Goal: Transaction & Acquisition: Book appointment/travel/reservation

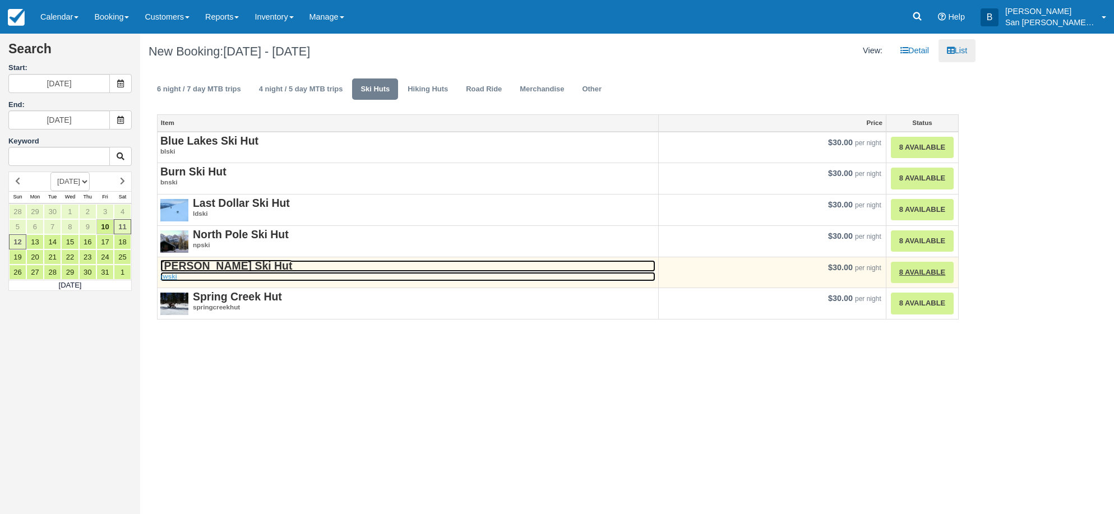
click at [220, 267] on strong "Ridgway Ski Hut" at bounding box center [226, 266] width 132 height 12
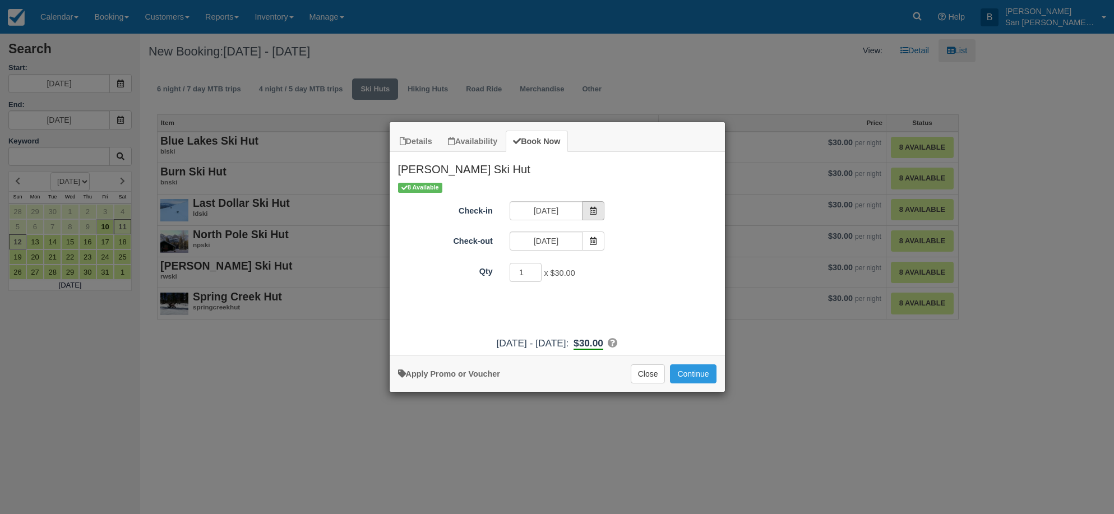
click at [598, 211] on span "Item Modal" at bounding box center [593, 210] width 22 height 19
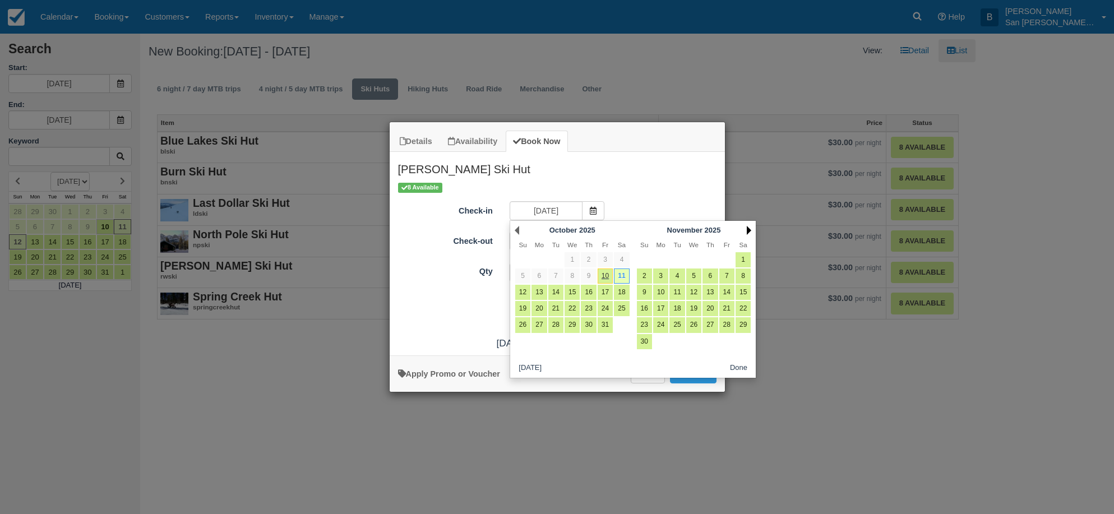
click at [747, 228] on link "Next" at bounding box center [749, 230] width 4 height 9
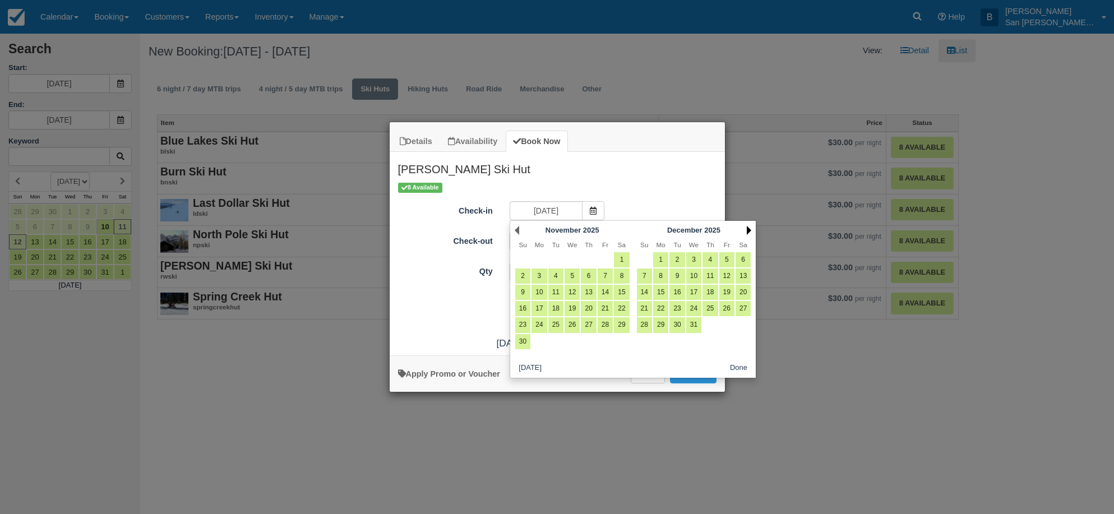
click at [747, 227] on link "Next" at bounding box center [749, 230] width 4 height 9
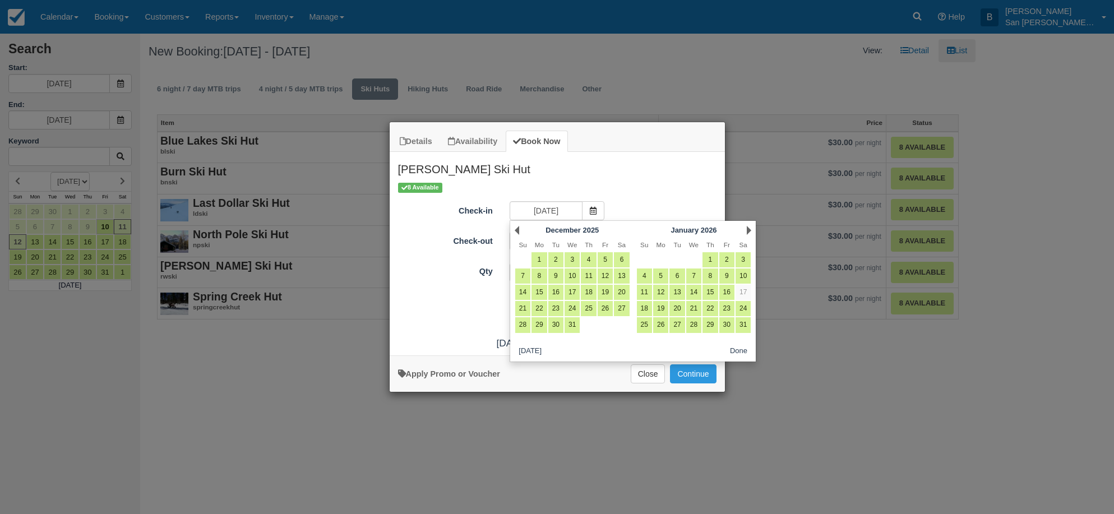
click at [747, 227] on link "Next" at bounding box center [749, 230] width 4 height 9
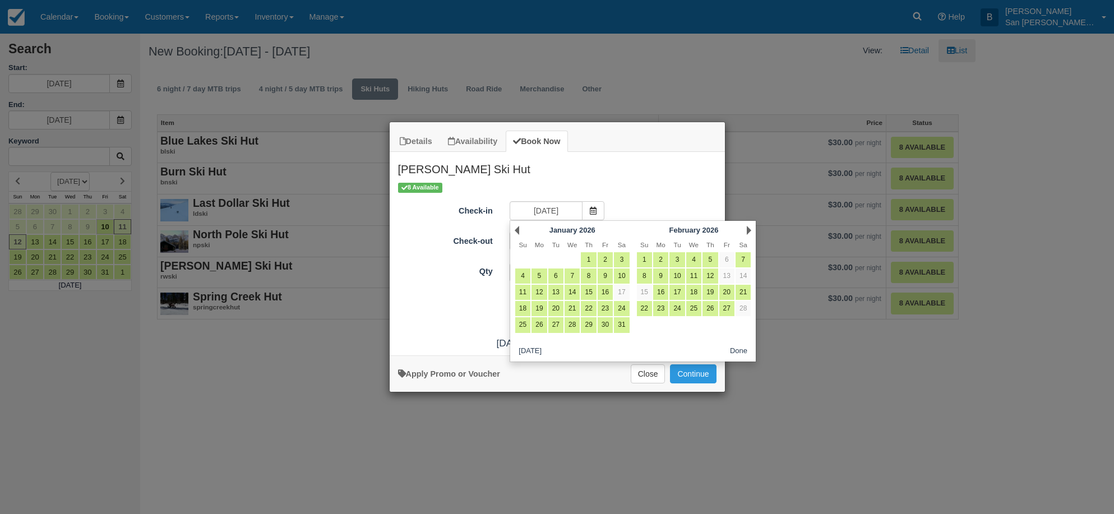
click at [747, 227] on link "Next" at bounding box center [749, 230] width 4 height 9
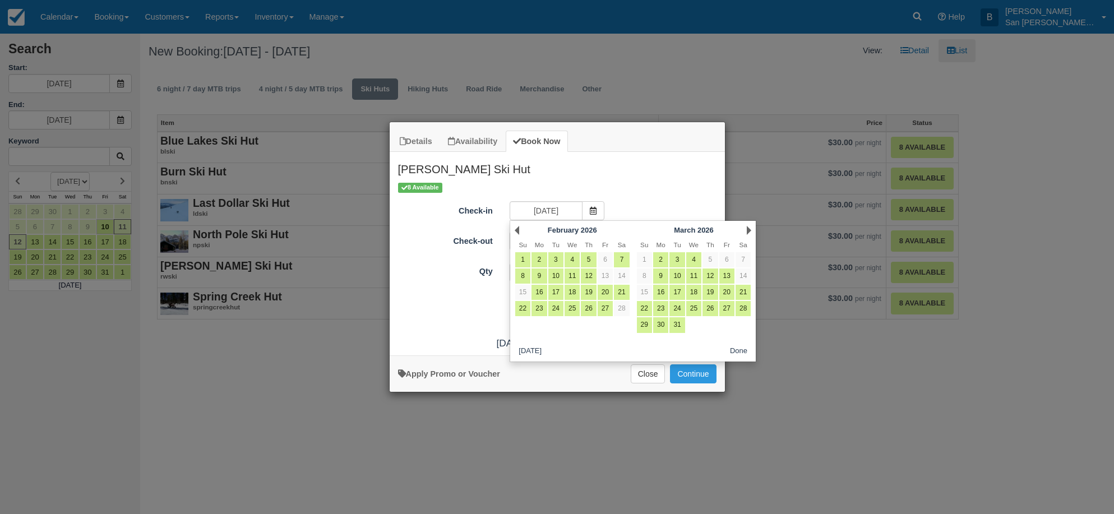
click at [747, 227] on link "Next" at bounding box center [749, 230] width 4 height 9
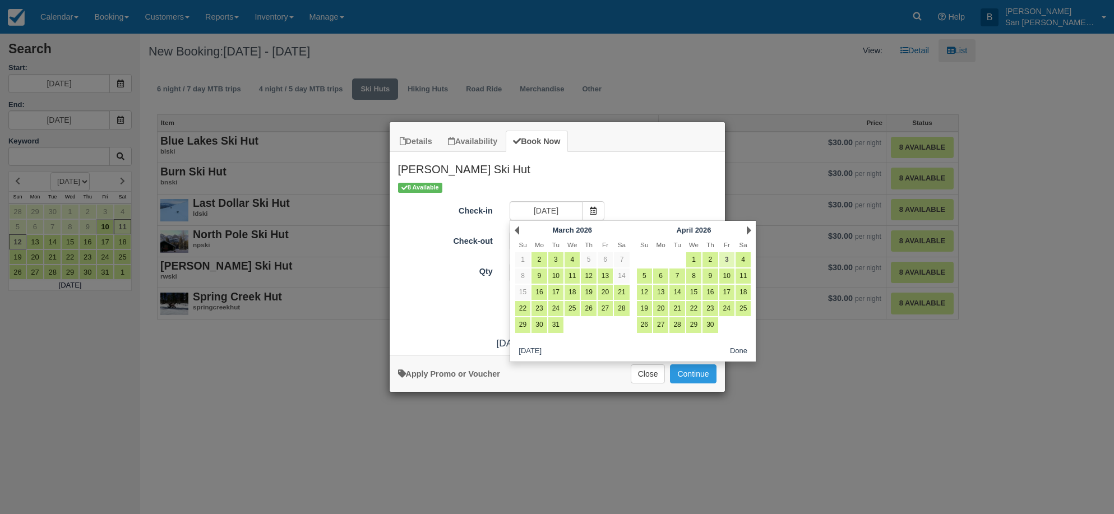
click at [726, 253] on link "3" at bounding box center [726, 259] width 15 height 15
type input "04/03/26"
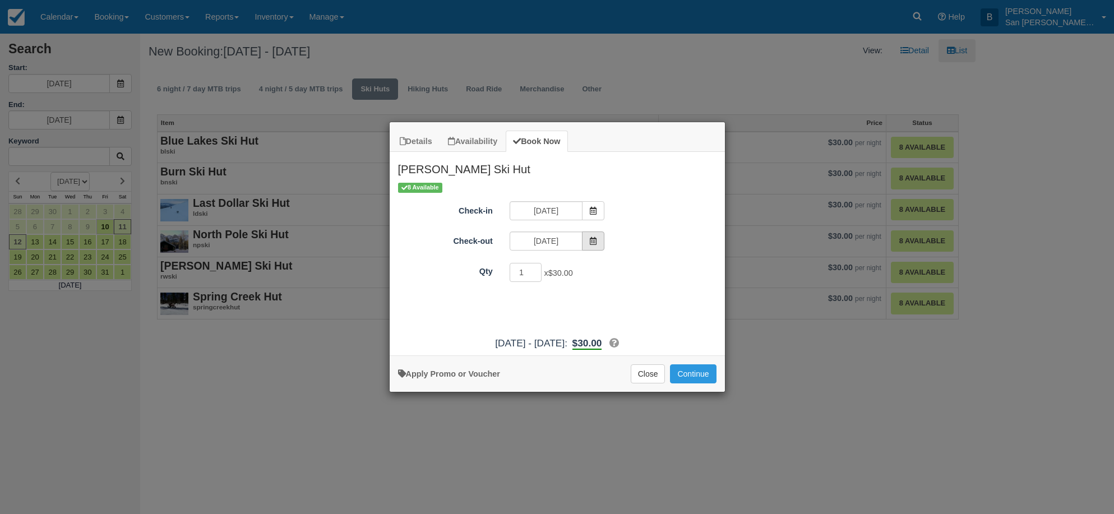
click at [594, 238] on icon "Item Modal" at bounding box center [593, 241] width 8 height 8
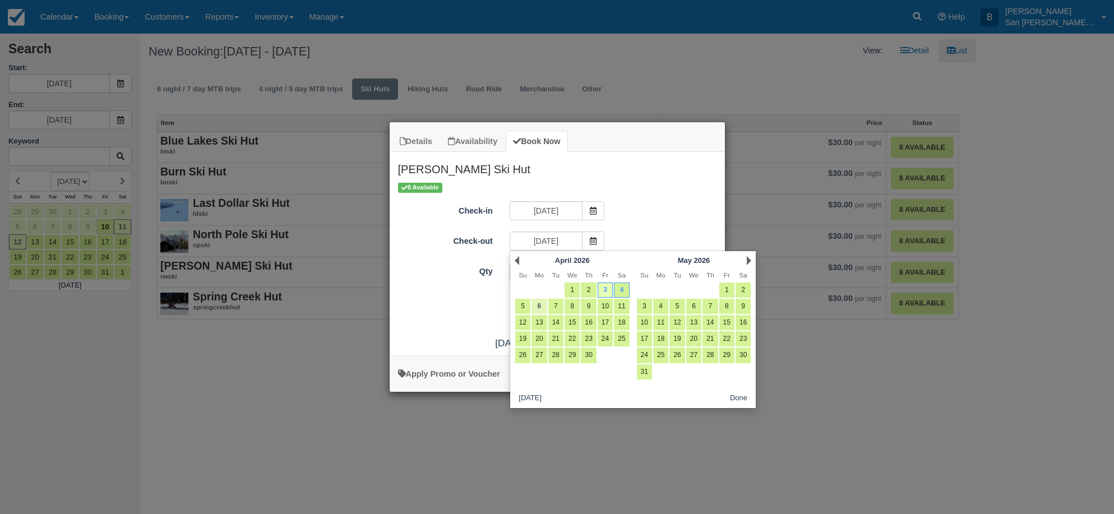
click at [539, 303] on link "6" at bounding box center [538, 306] width 15 height 15
type input "04/06/26"
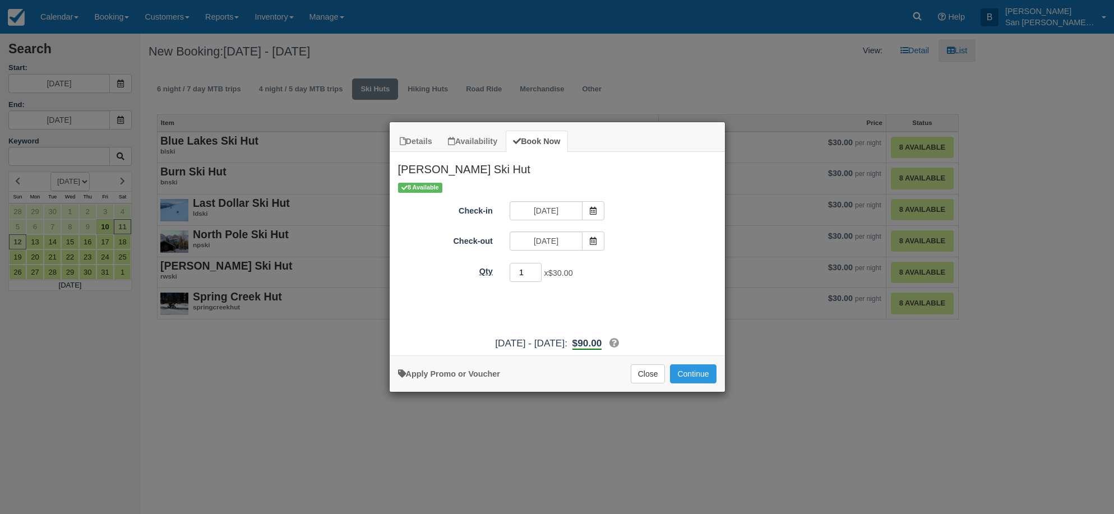
drag, startPoint x: 525, startPoint y: 272, endPoint x: 497, endPoint y: 266, distance: 29.4
click at [497, 266] on div "Qty 1 x $30.00 Required." at bounding box center [557, 273] width 335 height 22
drag, startPoint x: 522, startPoint y: 272, endPoint x: 512, endPoint y: 275, distance: 9.9
click at [512, 275] on input "3" at bounding box center [526, 272] width 33 height 19
type input "8"
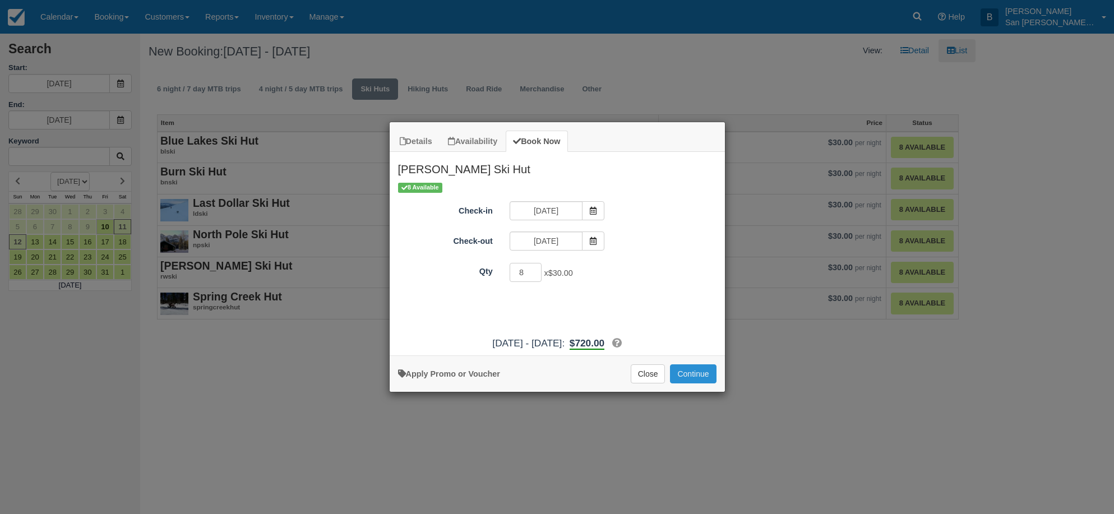
click at [693, 369] on button "Continue" at bounding box center [693, 373] width 46 height 19
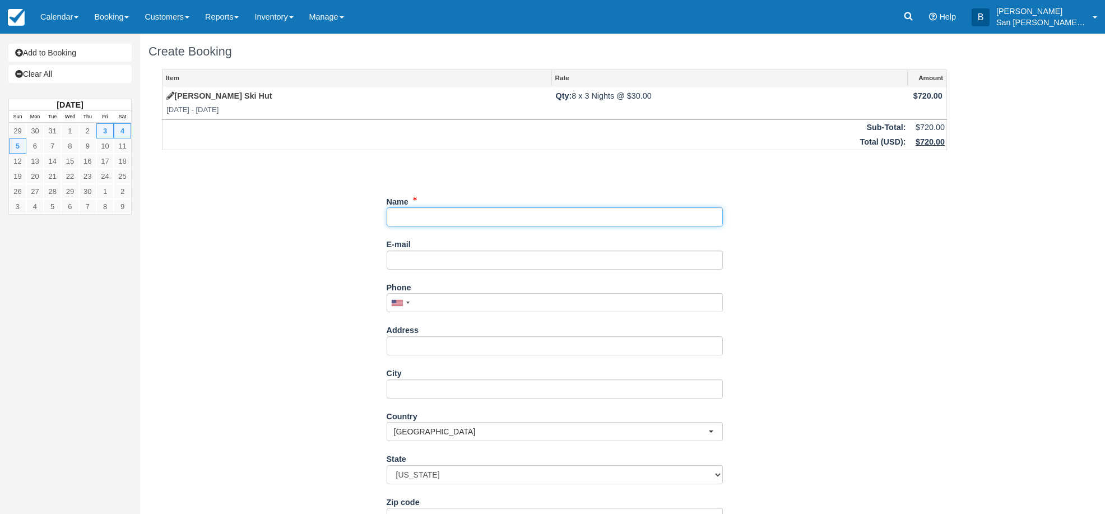
click at [405, 211] on input "Name" at bounding box center [555, 216] width 336 height 19
type input "[PERSON_NAME] [PERSON_NAME]"
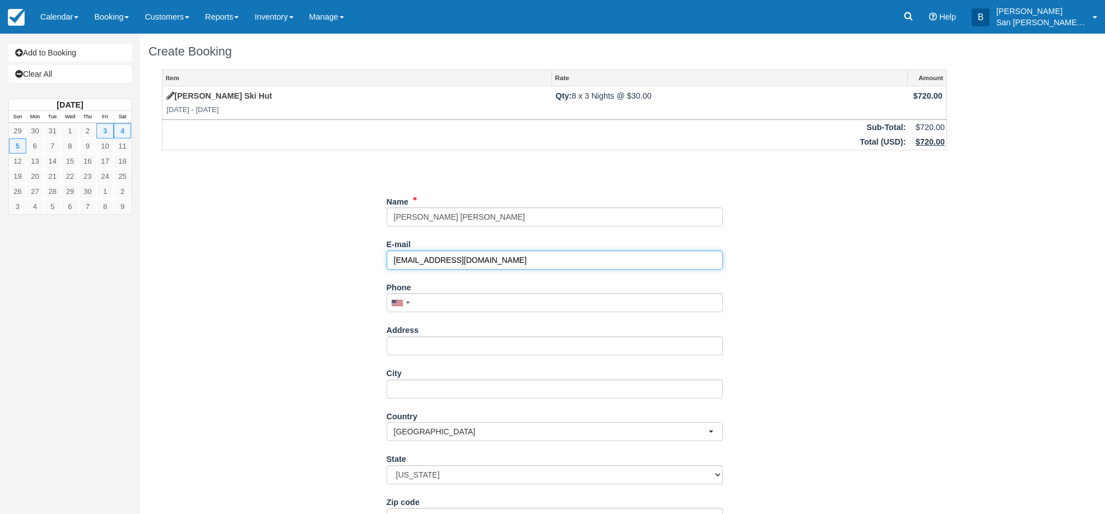
type input "[EMAIL_ADDRESS][DOMAIN_NAME]"
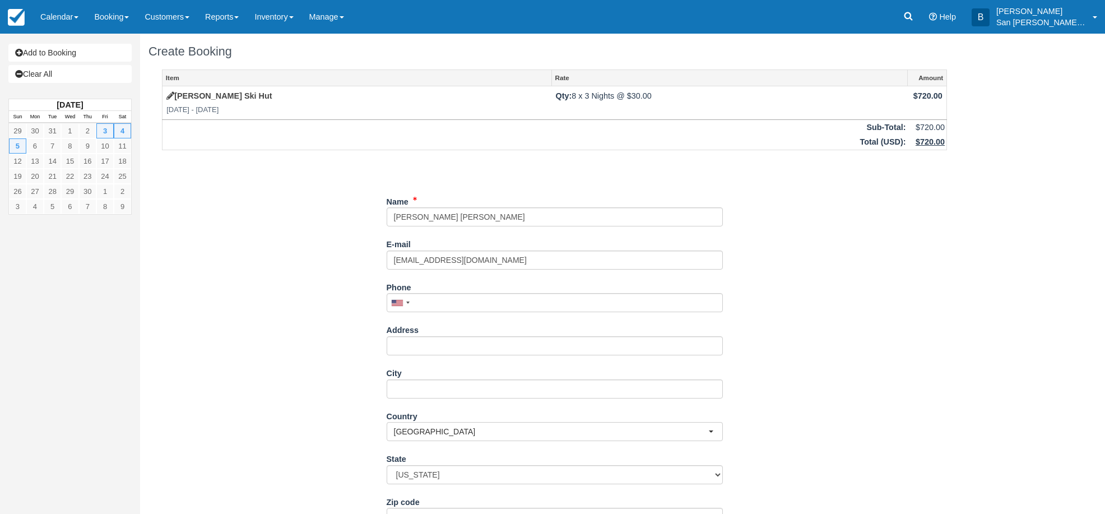
click at [434, 294] on div "Phone United States +1 Canada +1 United Kingdom +44 Afghanistan (‫افغانستان‬‎) …" at bounding box center [555, 295] width 336 height 35
drag, startPoint x: 434, startPoint y: 298, endPoint x: 497, endPoint y: 296, distance: 63.4
click at [434, 298] on input "Phone" at bounding box center [555, 302] width 336 height 19
type input "(610) 324-1101"
click at [446, 353] on input "Address" at bounding box center [555, 345] width 336 height 19
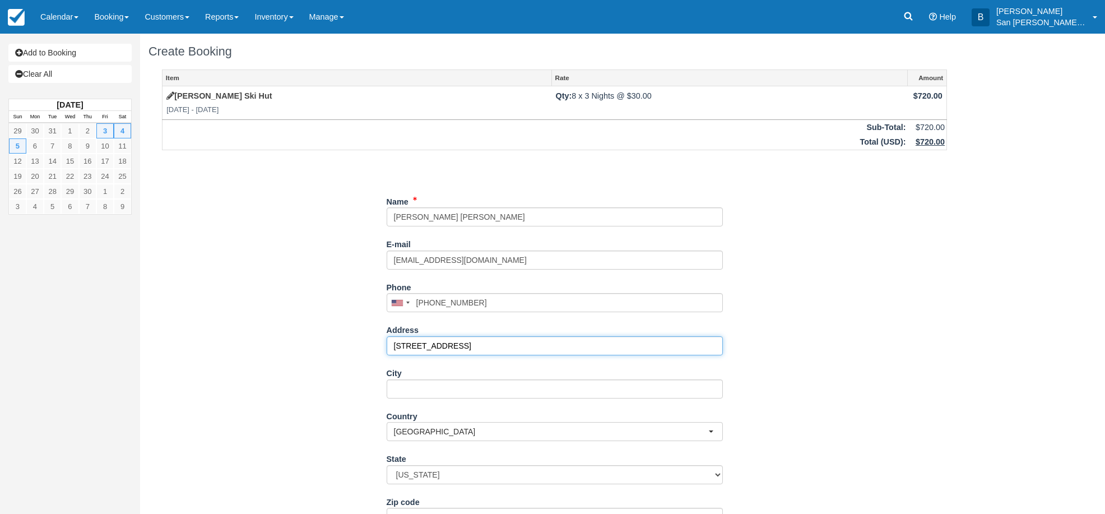
click at [465, 350] on input "2230 Spruce St" at bounding box center [555, 345] width 336 height 19
type input "[STREET_ADDRESS]"
click at [397, 386] on input "City" at bounding box center [555, 389] width 336 height 19
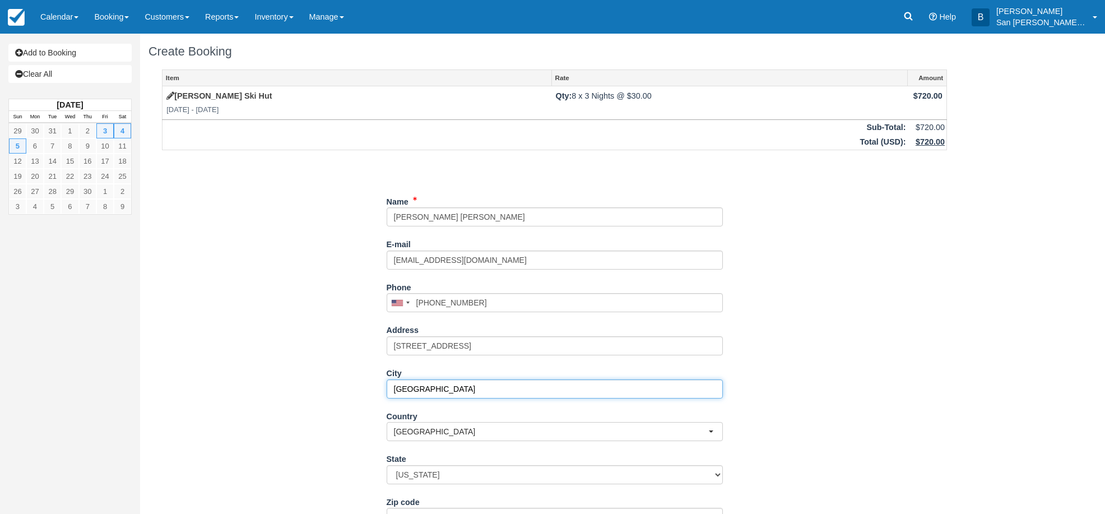
type input "Boulder"
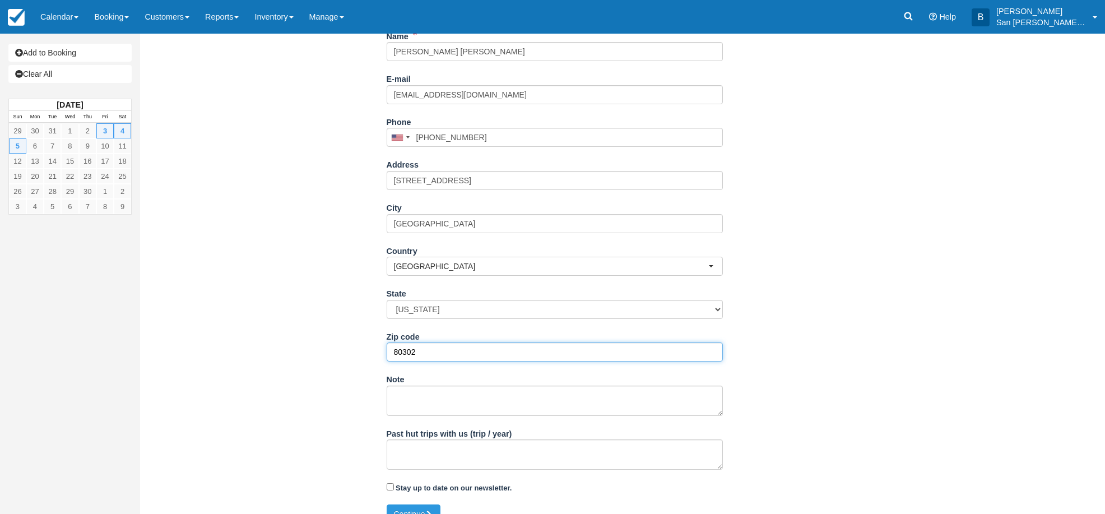
scroll to position [183, 0]
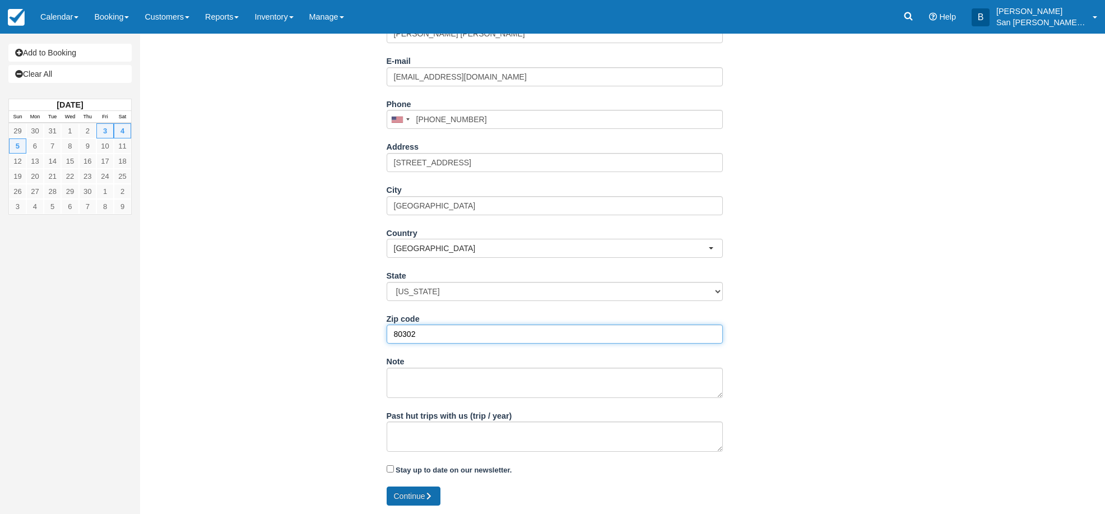
type input "80302"
click at [410, 495] on button "Continue" at bounding box center [414, 496] width 54 height 19
type input "+16103241101"
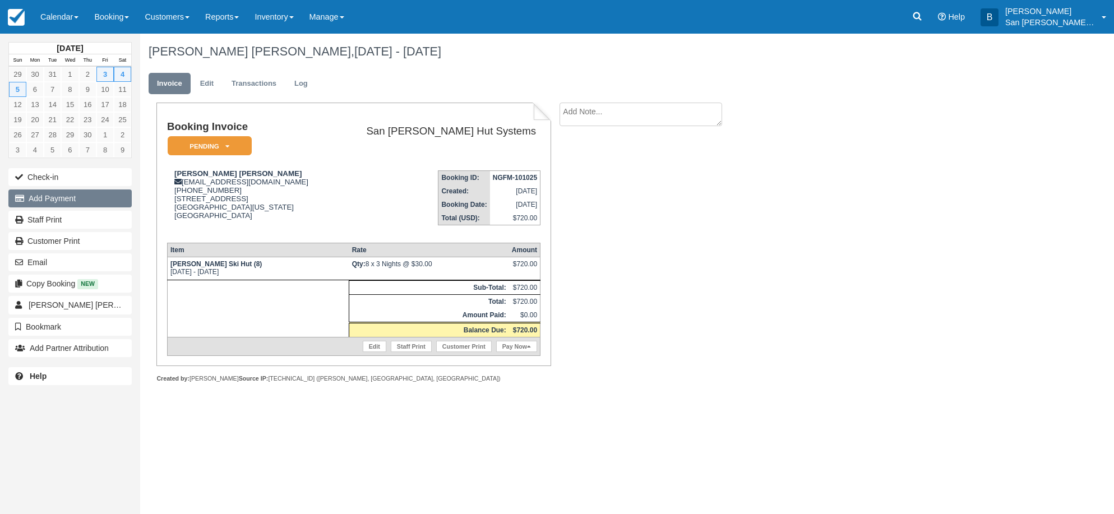
click at [26, 191] on button "Add Payment" at bounding box center [69, 198] width 123 height 18
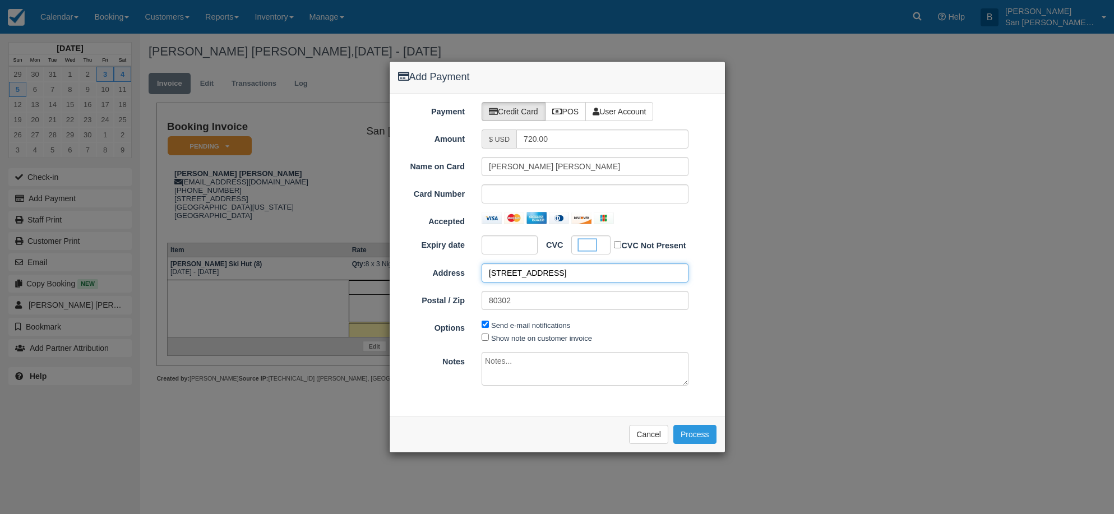
click at [591, 274] on input "[STREET_ADDRESS]" at bounding box center [585, 272] width 207 height 19
click at [706, 436] on button "Process" at bounding box center [694, 434] width 43 height 19
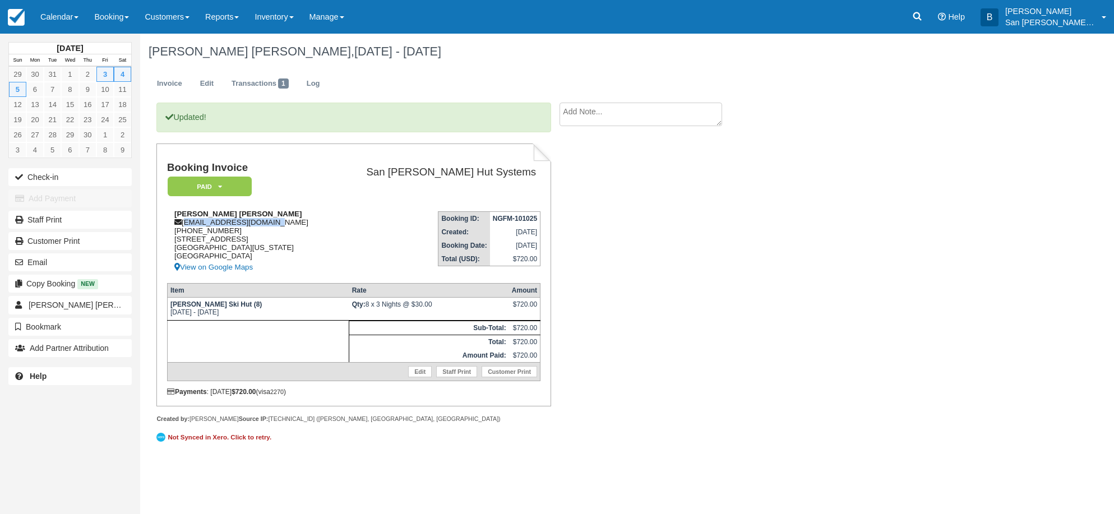
drag, startPoint x: 186, startPoint y: 224, endPoint x: 252, endPoint y: 224, distance: 66.1
click at [289, 224] on div "[PERSON_NAME] [PERSON_NAME] [EMAIL_ADDRESS][DOMAIN_NAME] [PHONE_NUMBER] [STREET…" at bounding box center [249, 242] width 165 height 64
copy div "[EMAIL_ADDRESS][DOMAIN_NAME]"
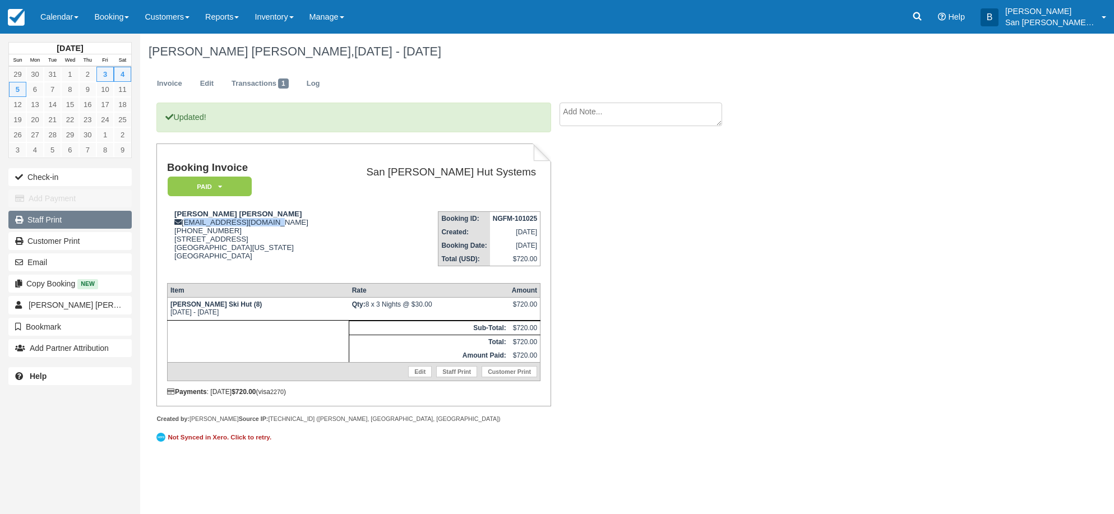
click at [50, 219] on link "Staff Print" at bounding box center [69, 220] width 123 height 18
click at [311, 78] on link "Log" at bounding box center [313, 84] width 30 height 22
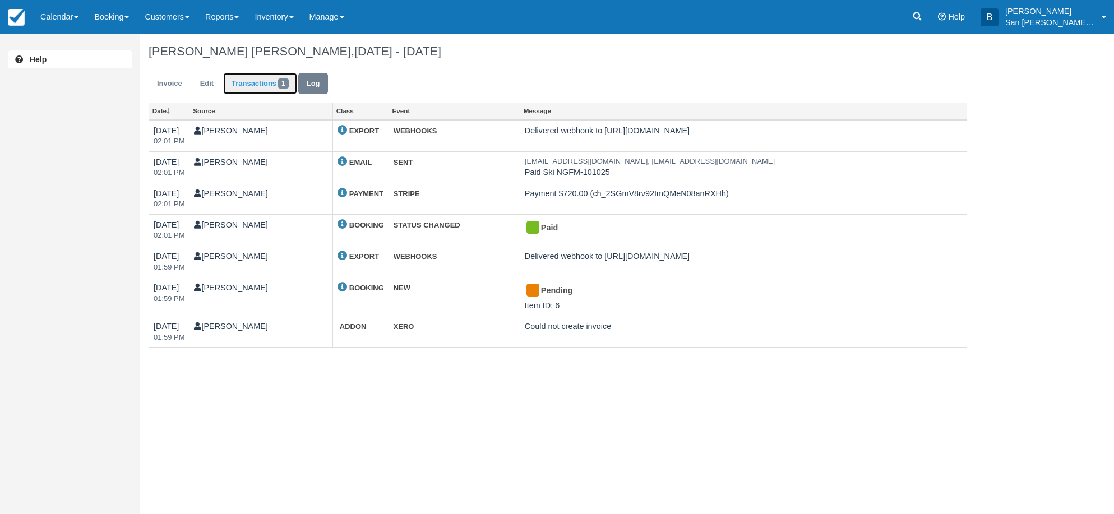
click at [258, 79] on link "Transactions 1" at bounding box center [260, 84] width 74 height 22
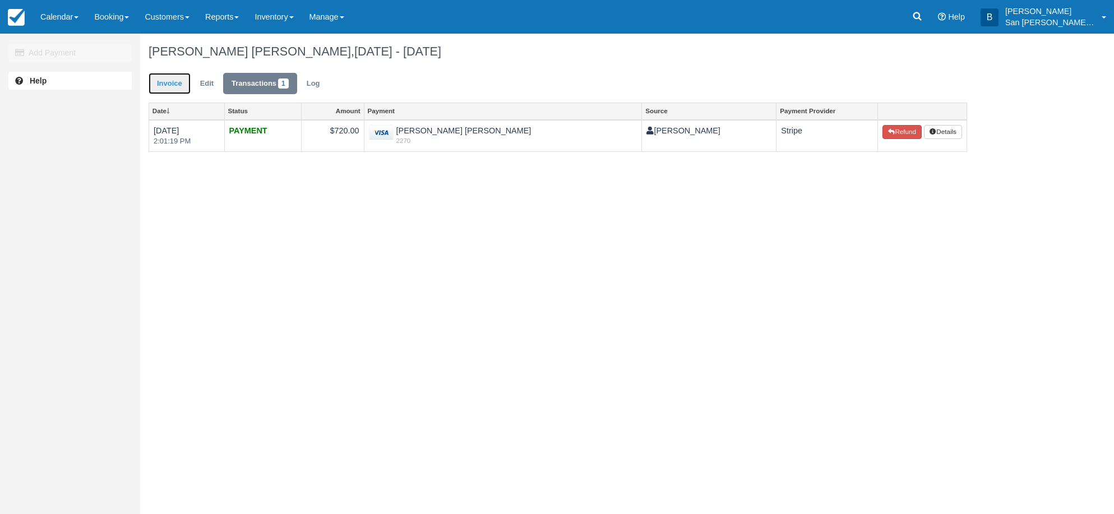
click at [168, 88] on link "Invoice" at bounding box center [170, 84] width 42 height 22
